Goal: Transaction & Acquisition: Purchase product/service

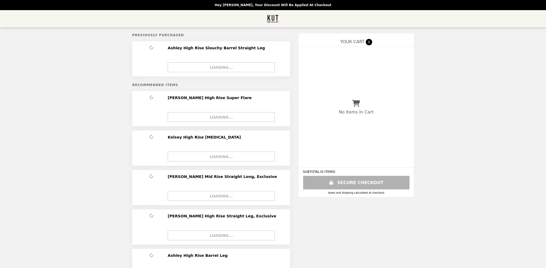
select select "*********"
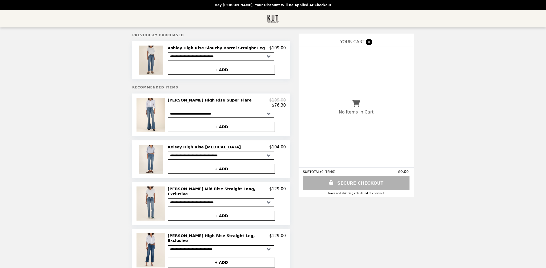
select select "*********"
